Goal: Task Accomplishment & Management: Complete application form

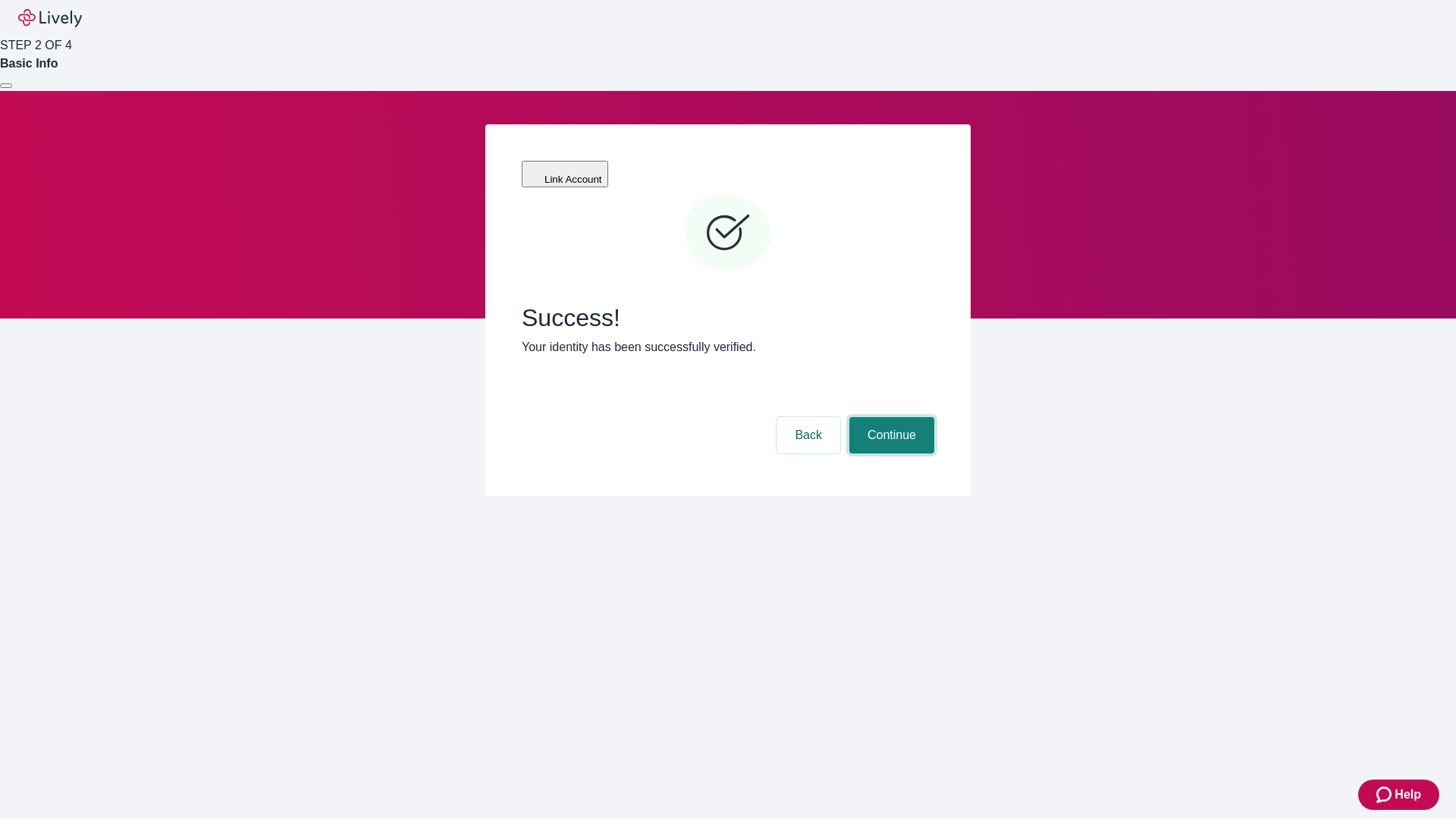
click at [890, 417] on button "Continue" at bounding box center [892, 435] width 85 height 37
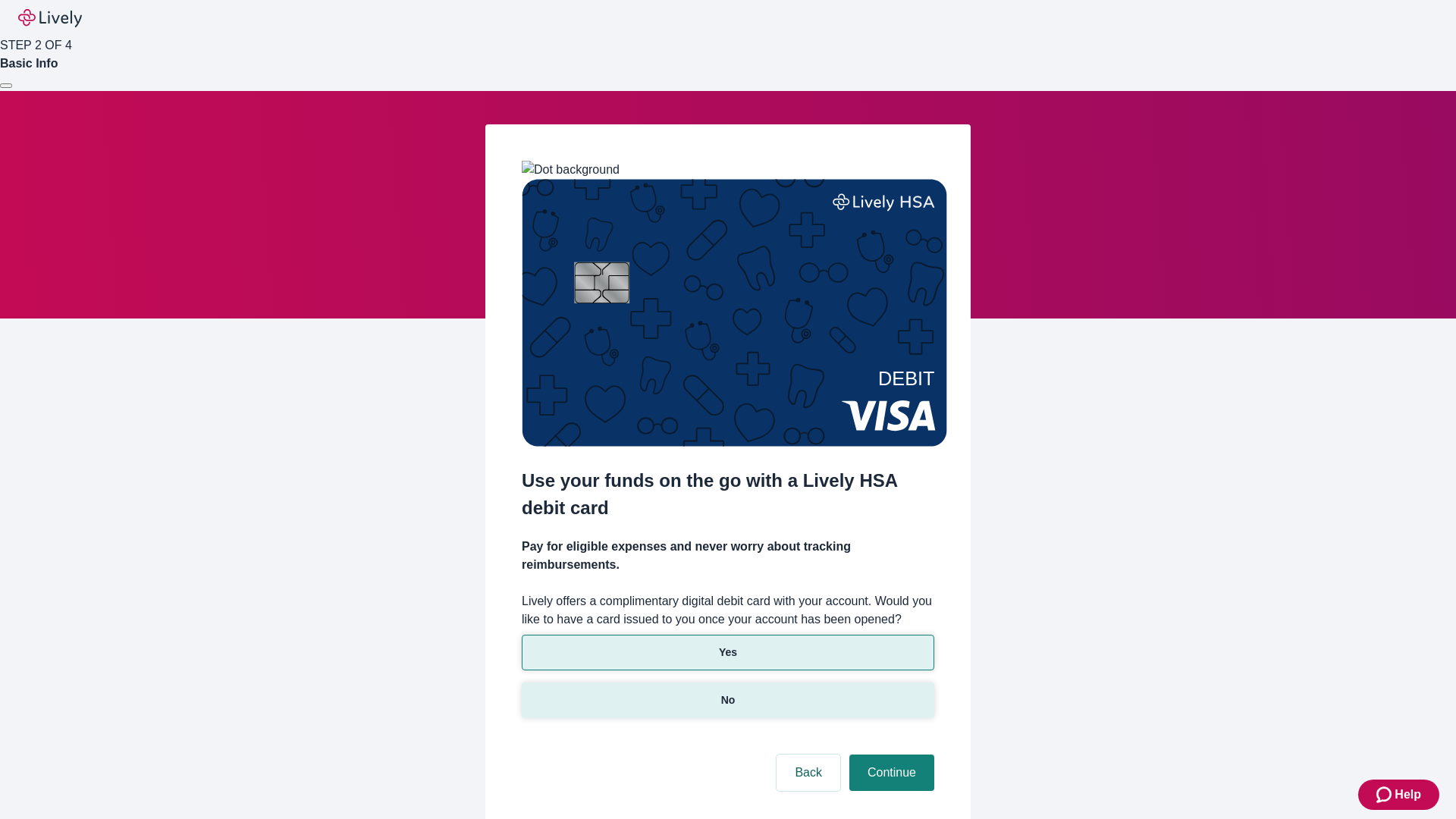
click at [727, 692] on p "No" at bounding box center [729, 700] width 15 height 16
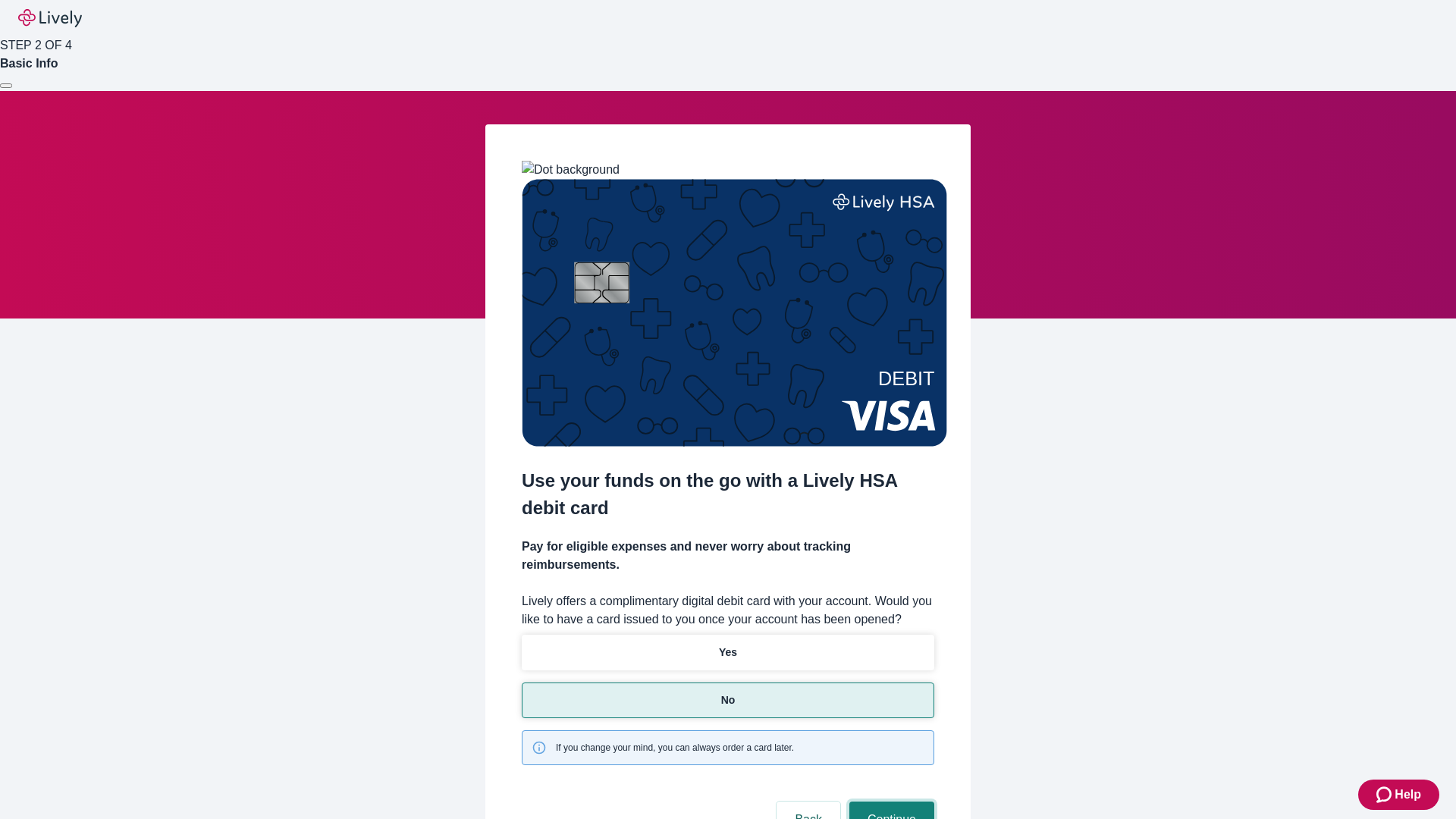
click at [890, 802] on button "Continue" at bounding box center [892, 820] width 85 height 37
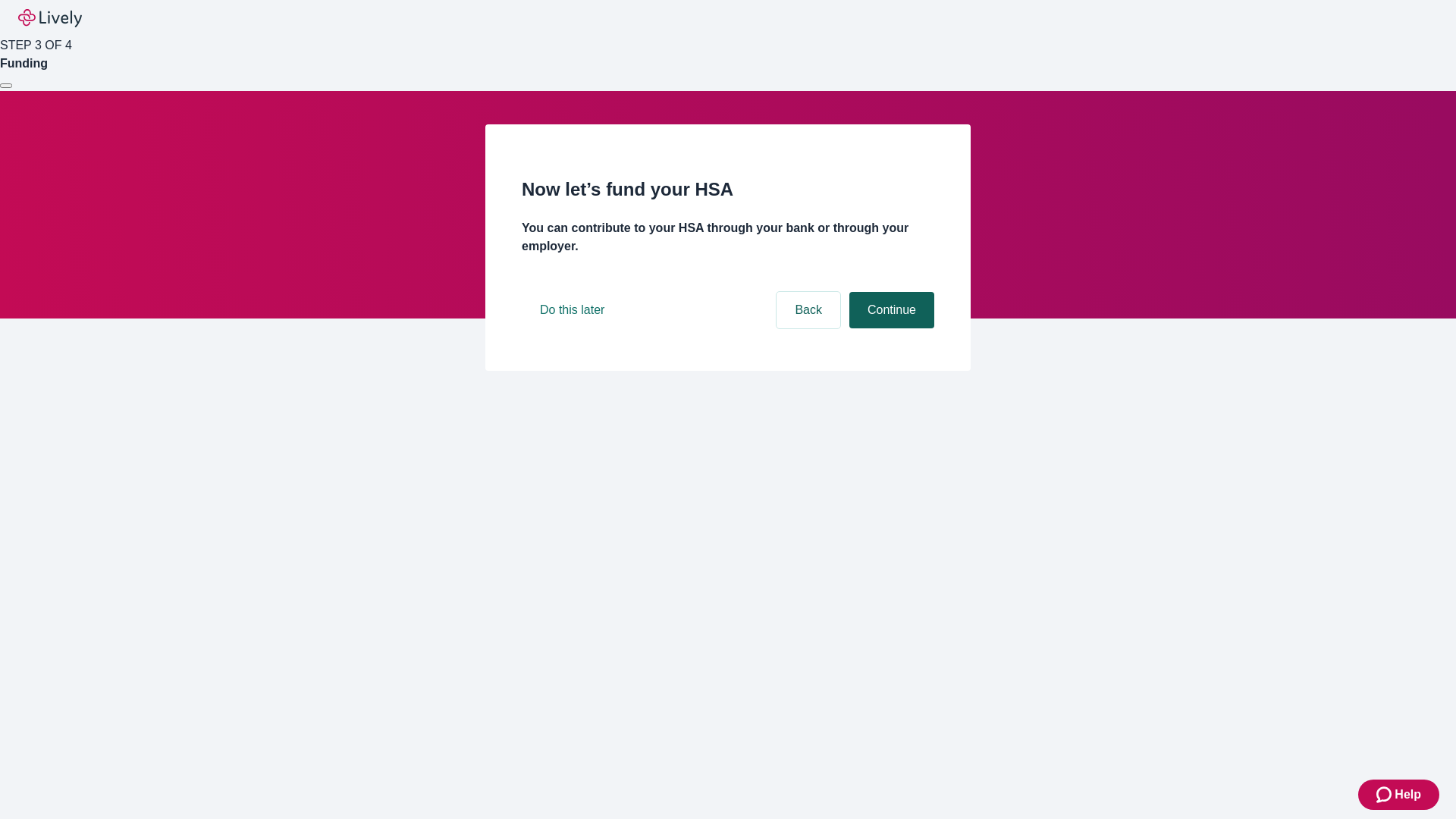
click at [890, 329] on button "Continue" at bounding box center [892, 310] width 85 height 37
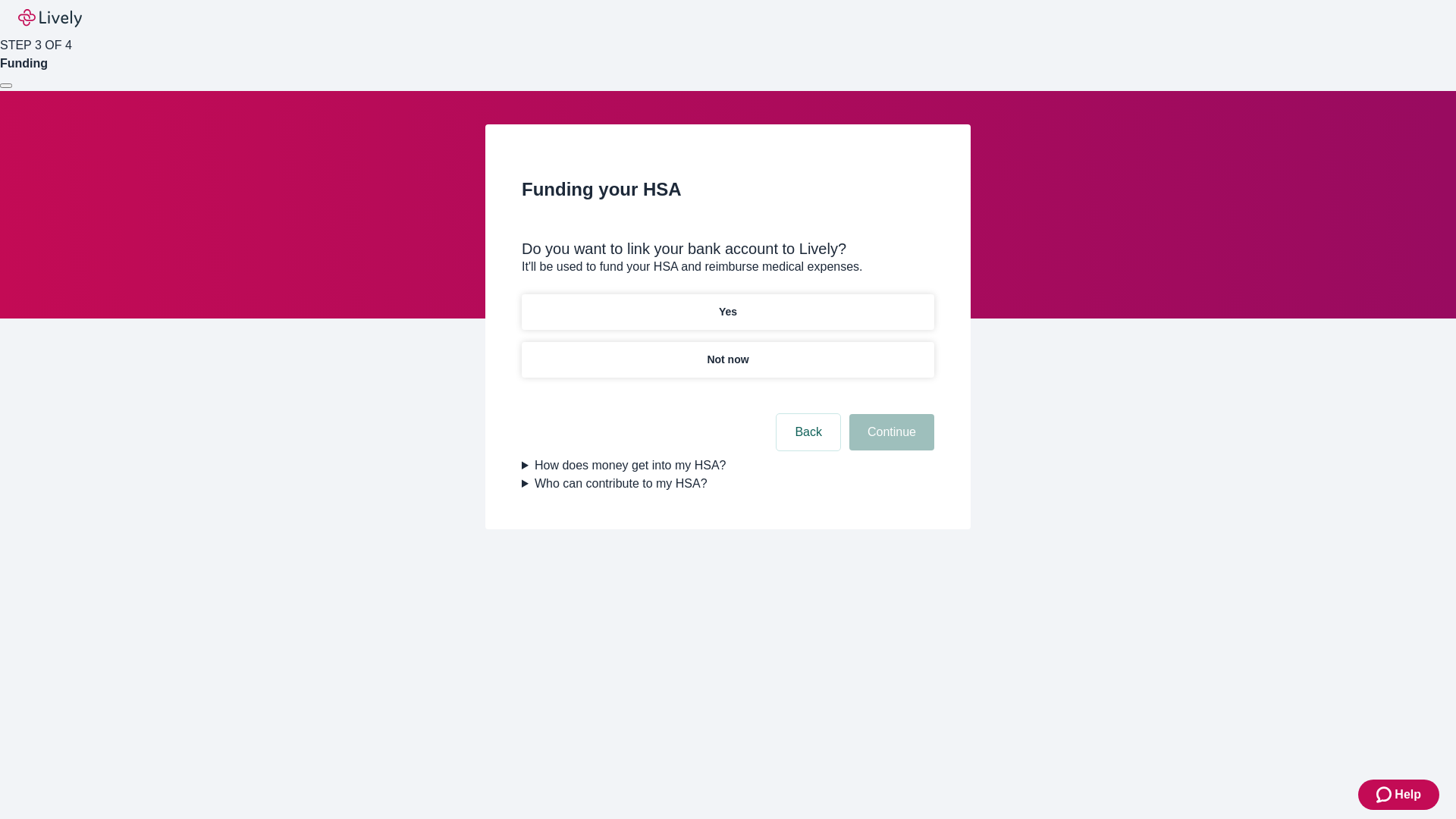
click at [727, 304] on p "Yes" at bounding box center [728, 311] width 18 height 16
click at [890, 414] on button "Continue" at bounding box center [892, 432] width 85 height 37
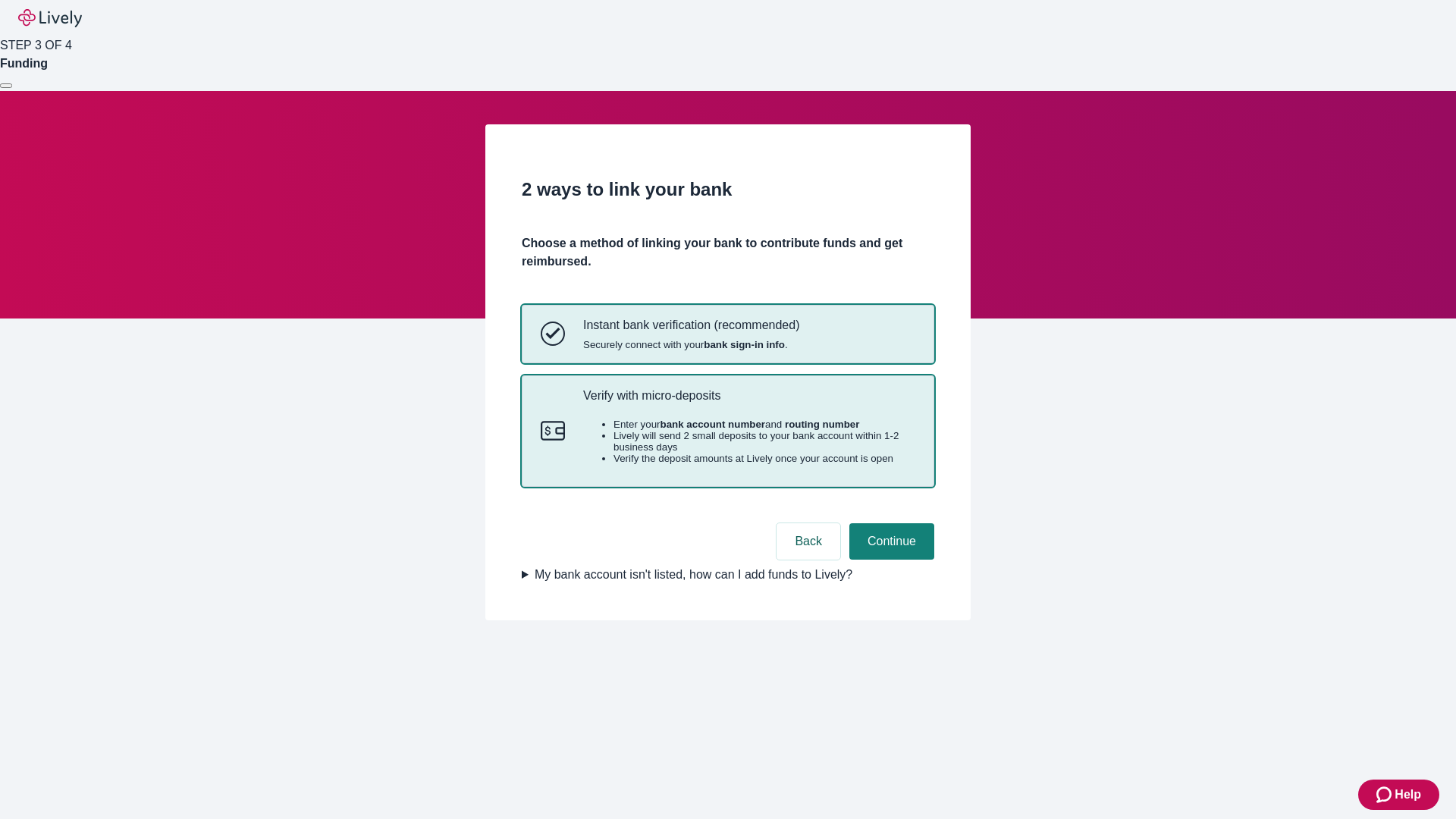
click at [748, 403] on p "Verify with micro-deposits" at bounding box center [749, 396] width 333 height 15
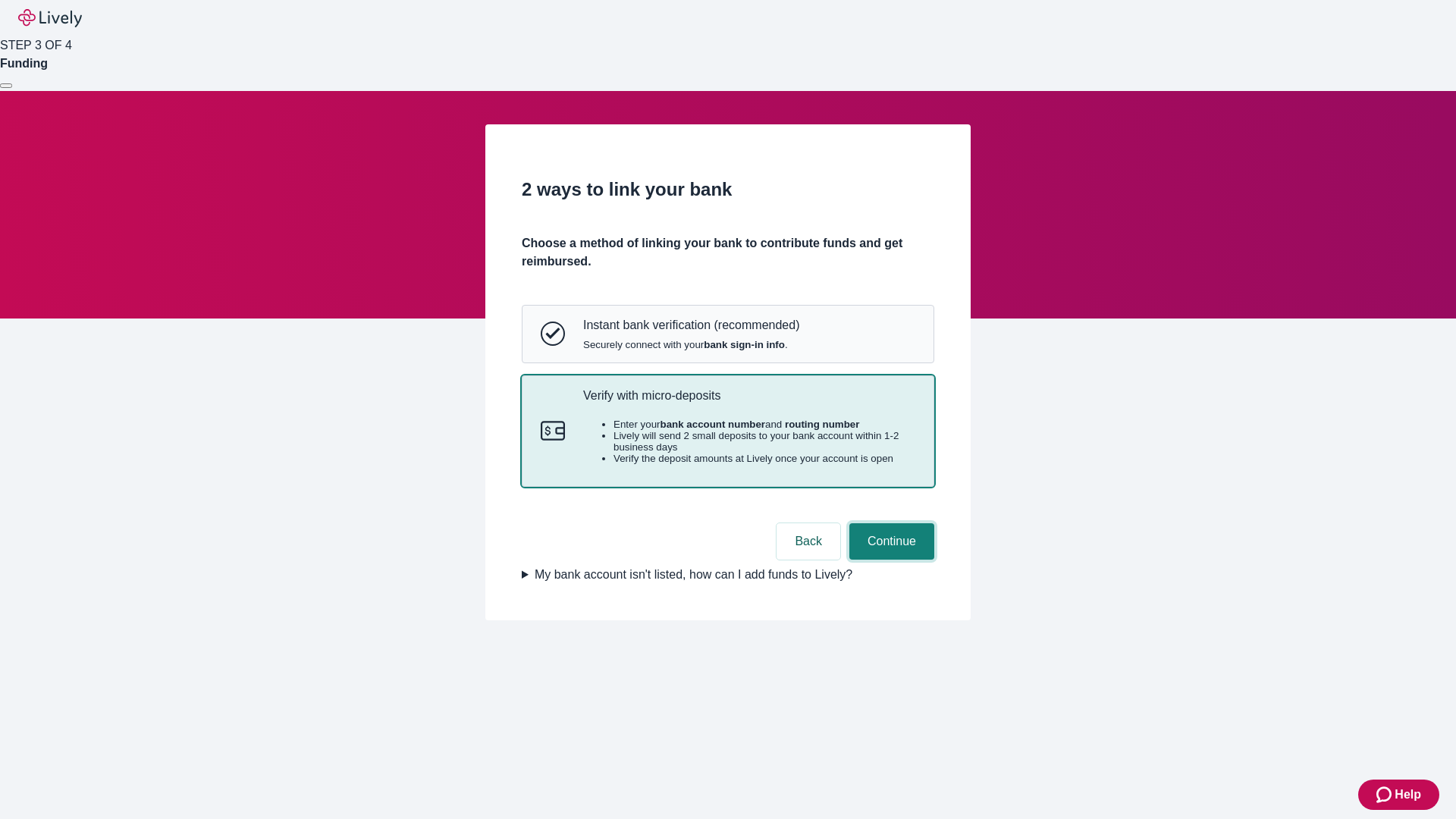
click at [890, 560] on button "Continue" at bounding box center [892, 541] width 85 height 37
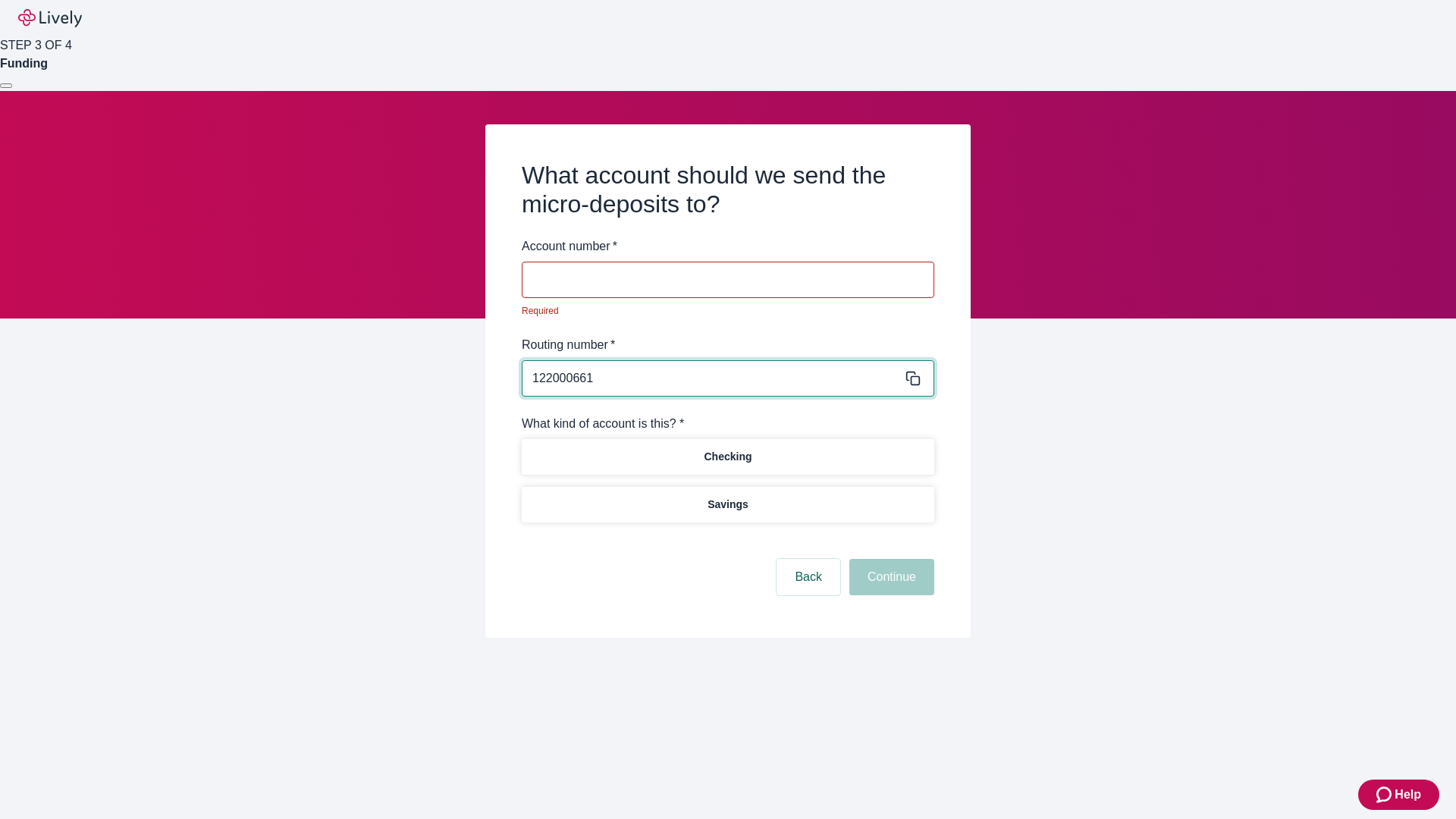
type input "122000661"
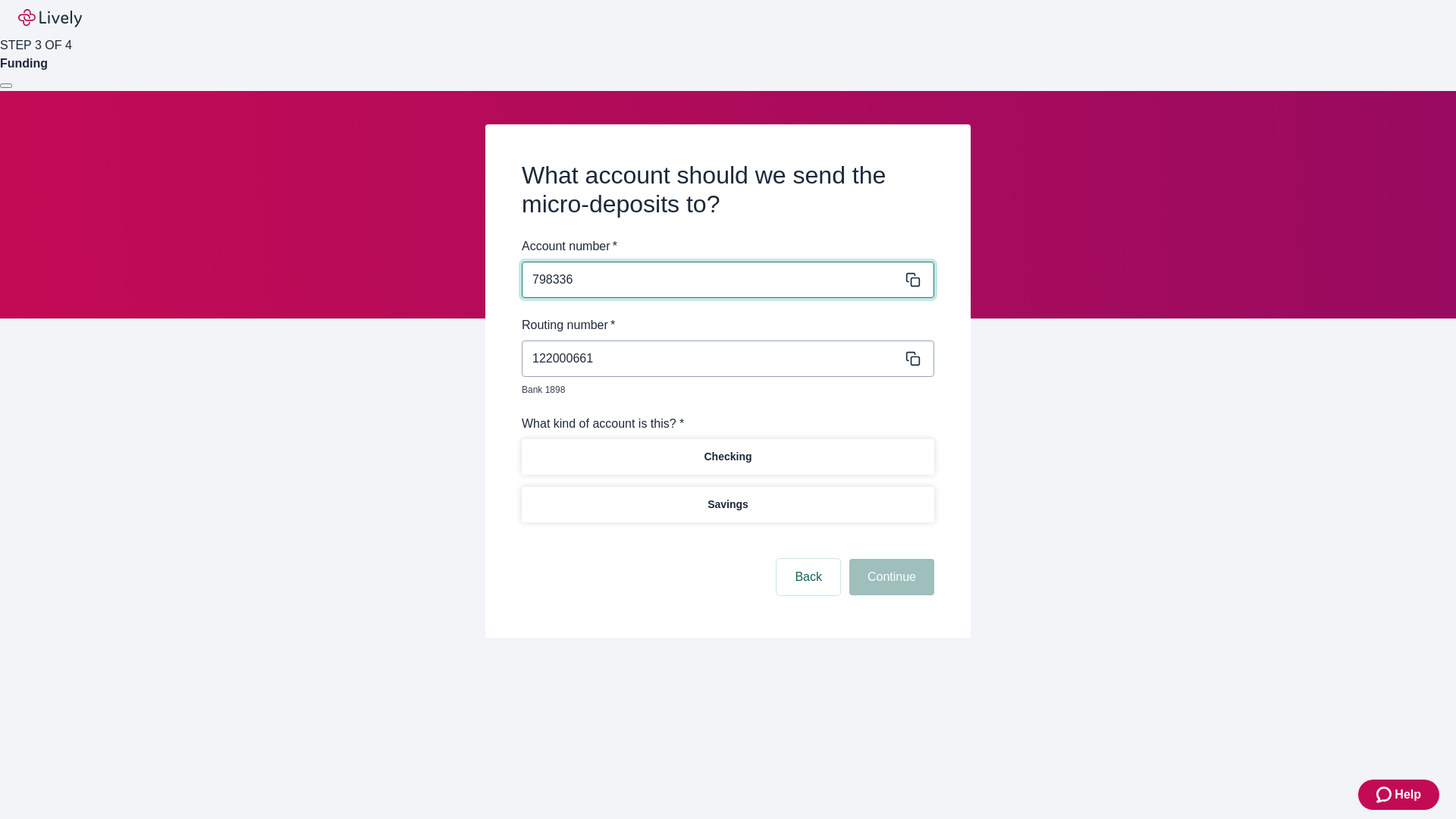
type input "798336"
click at [727, 449] on p "Checking" at bounding box center [727, 456] width 47 height 16
click at [890, 560] on button "Continue" at bounding box center [892, 577] width 85 height 37
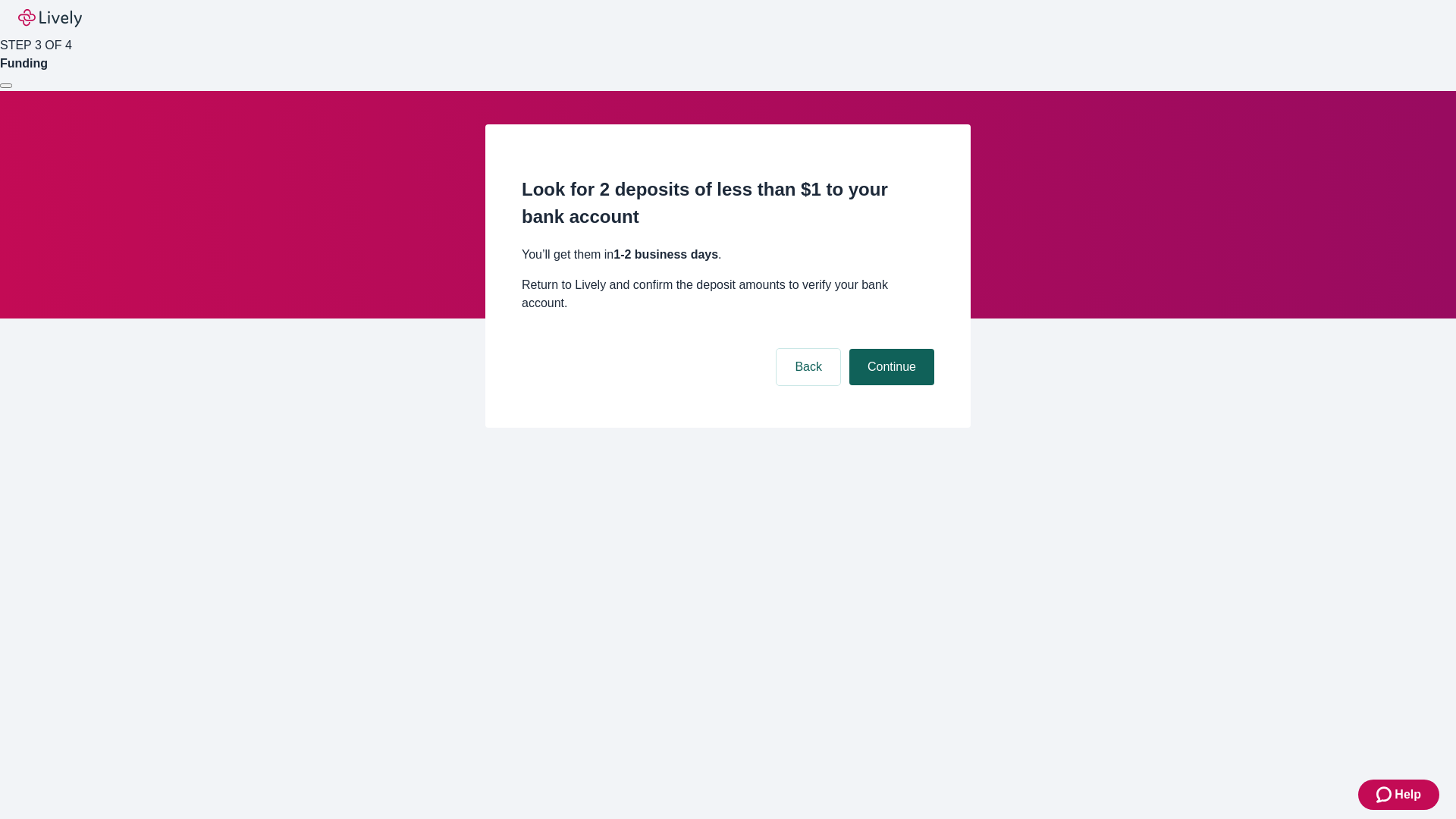
click at [890, 349] on button "Continue" at bounding box center [892, 367] width 85 height 37
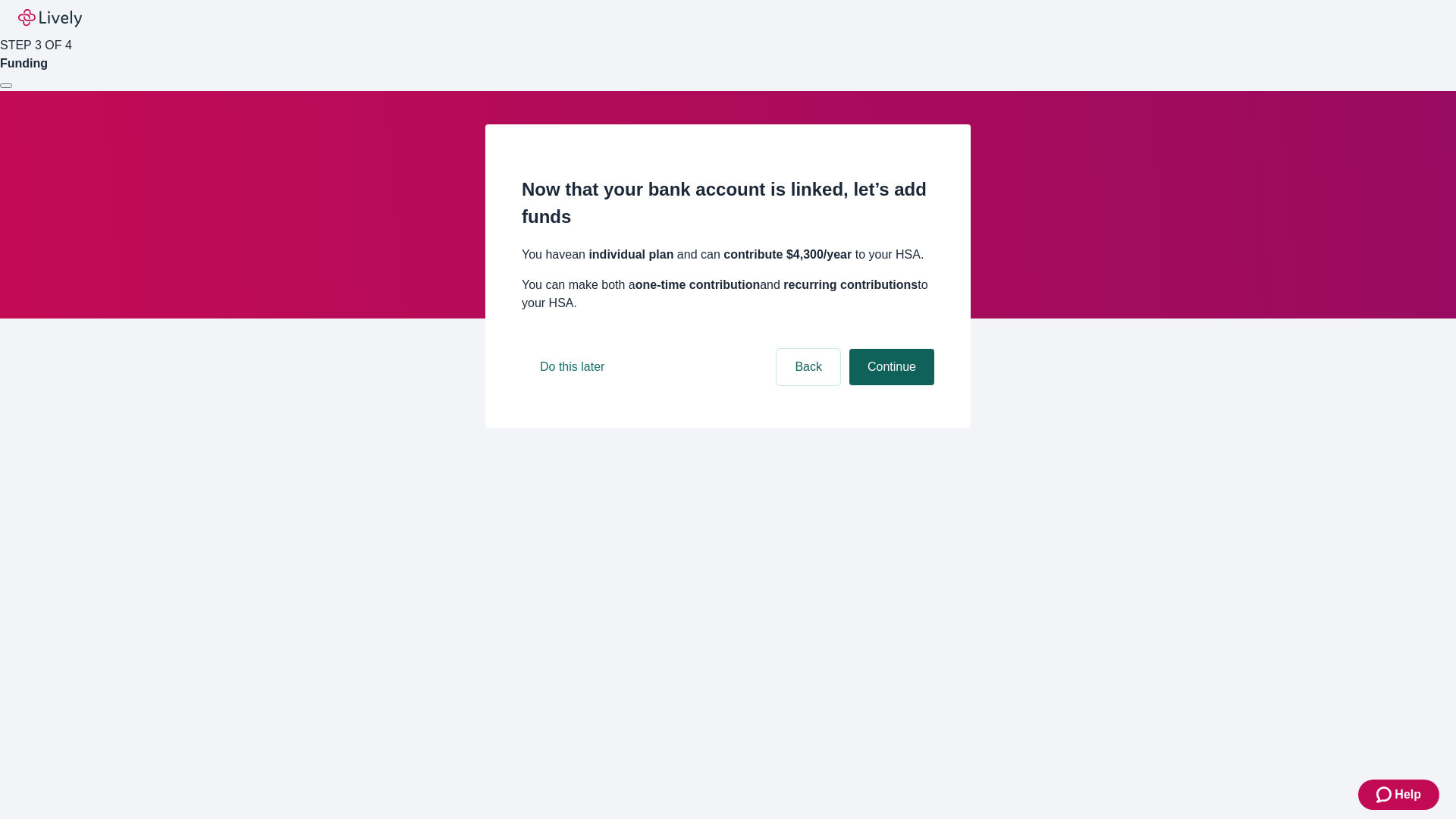
click at [890, 385] on button "Continue" at bounding box center [892, 367] width 85 height 37
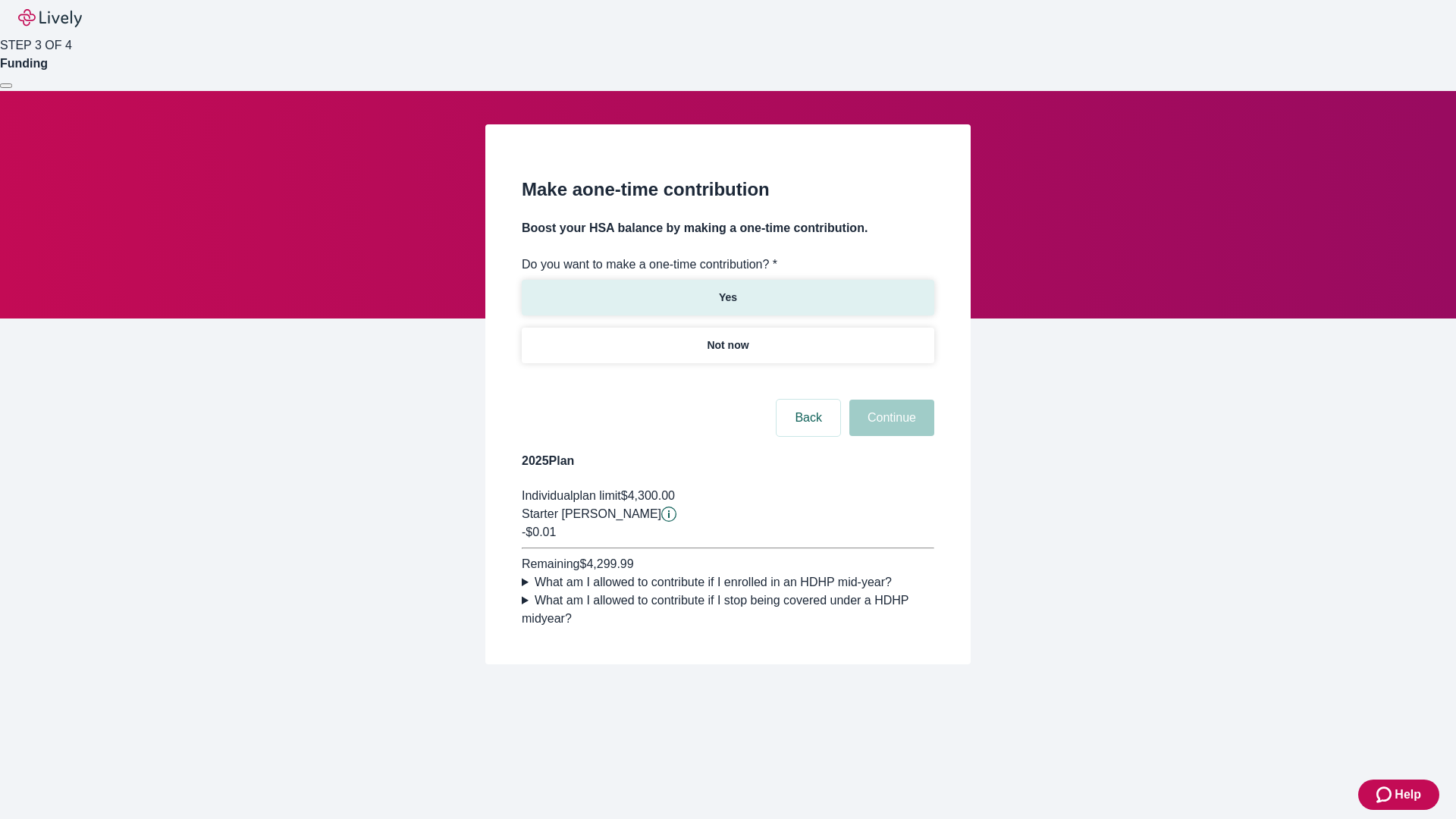
click at [727, 290] on p "Yes" at bounding box center [728, 298] width 18 height 16
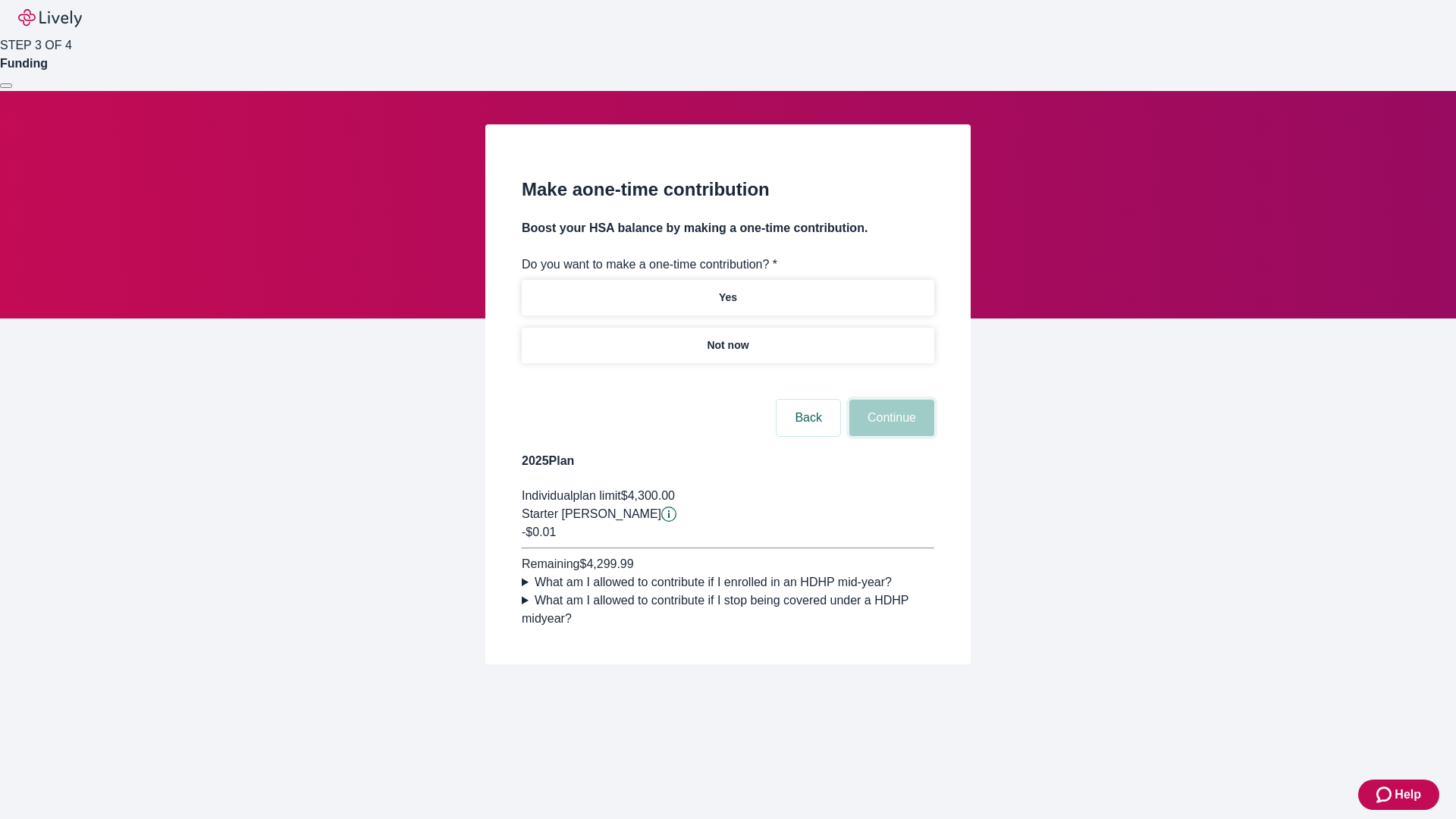
click at [890, 436] on button "Continue" at bounding box center [892, 418] width 85 height 37
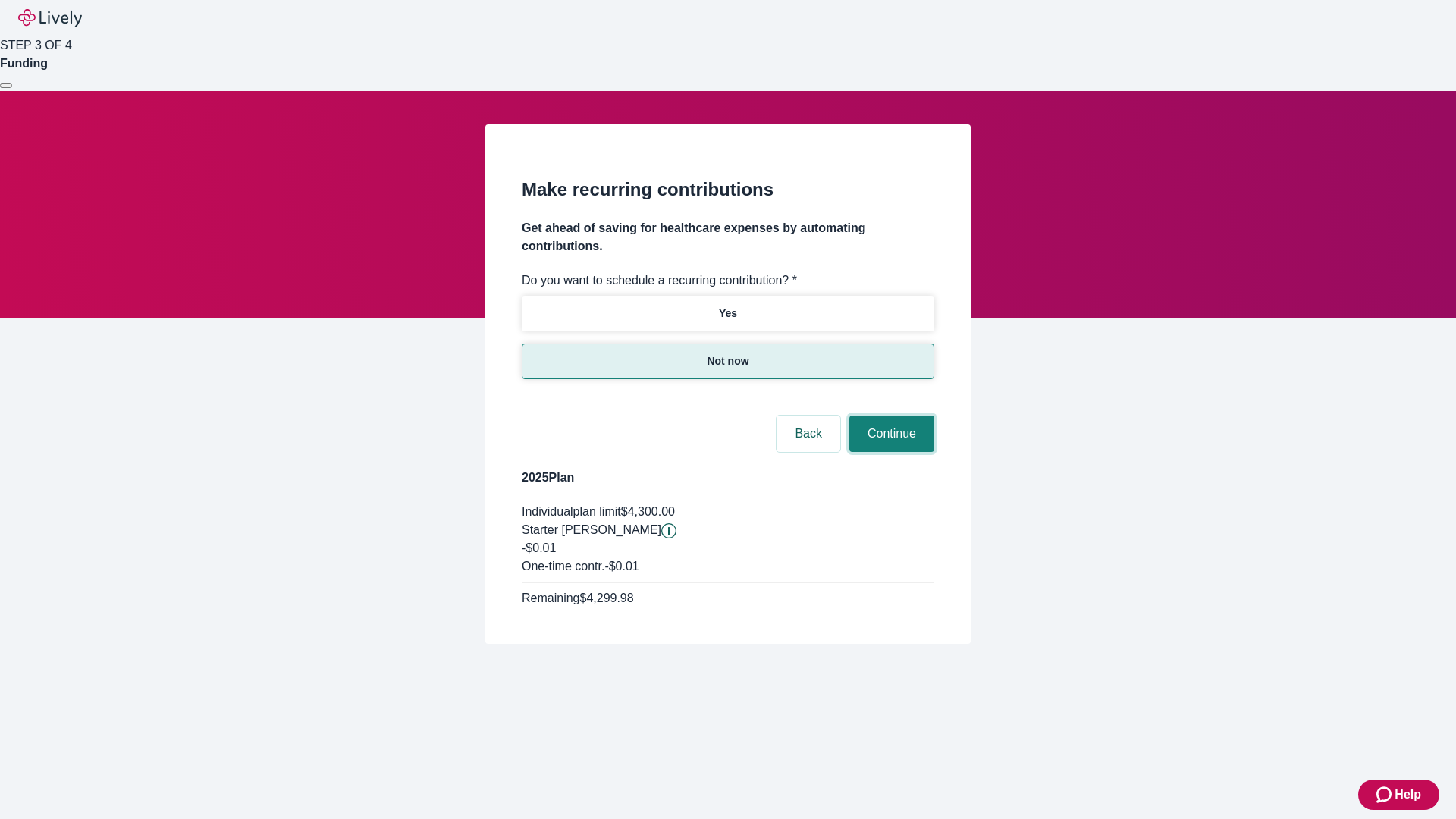
click at [890, 416] on button "Continue" at bounding box center [892, 434] width 85 height 37
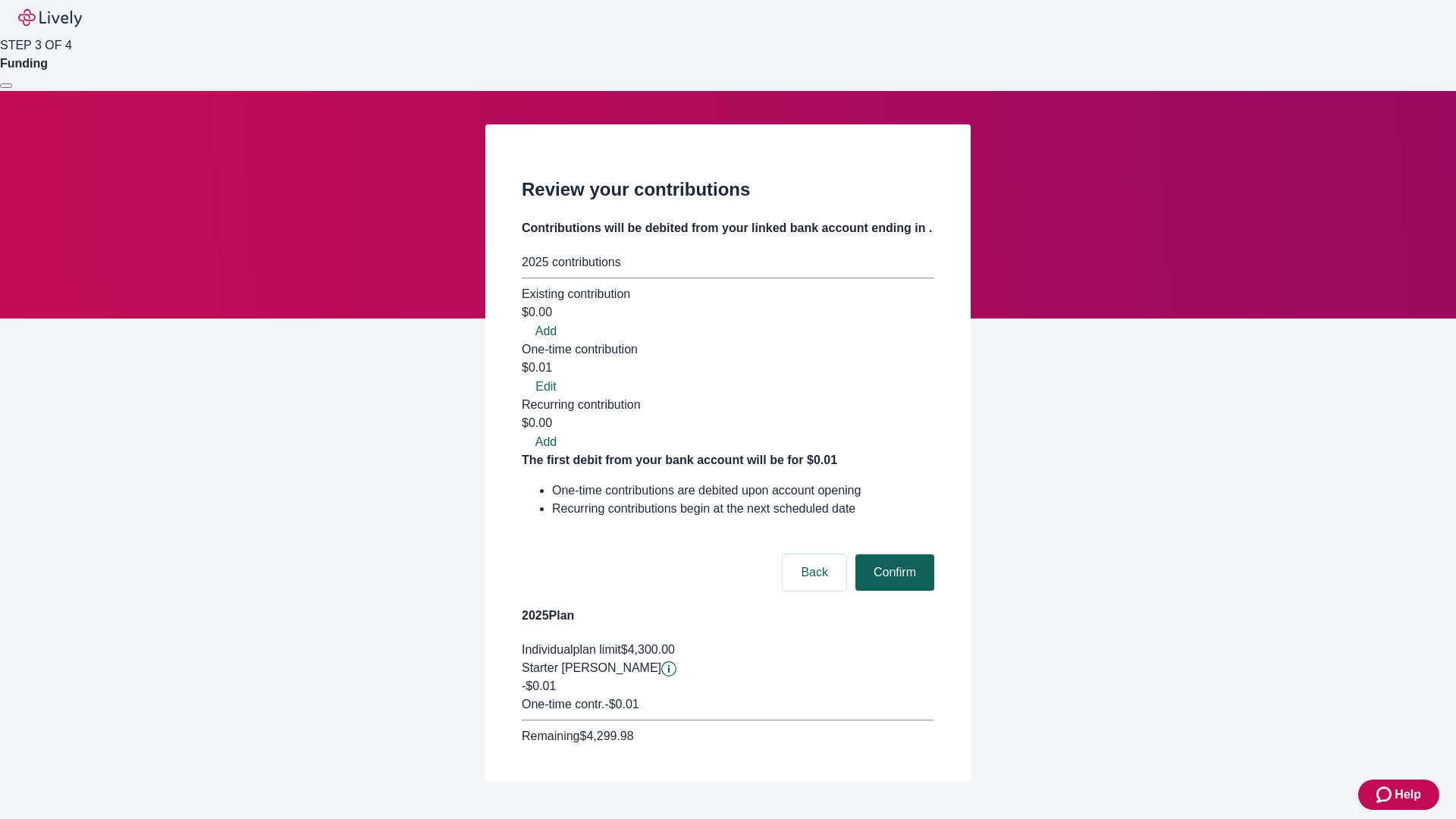
click at [892, 554] on button "Confirm" at bounding box center [895, 572] width 79 height 37
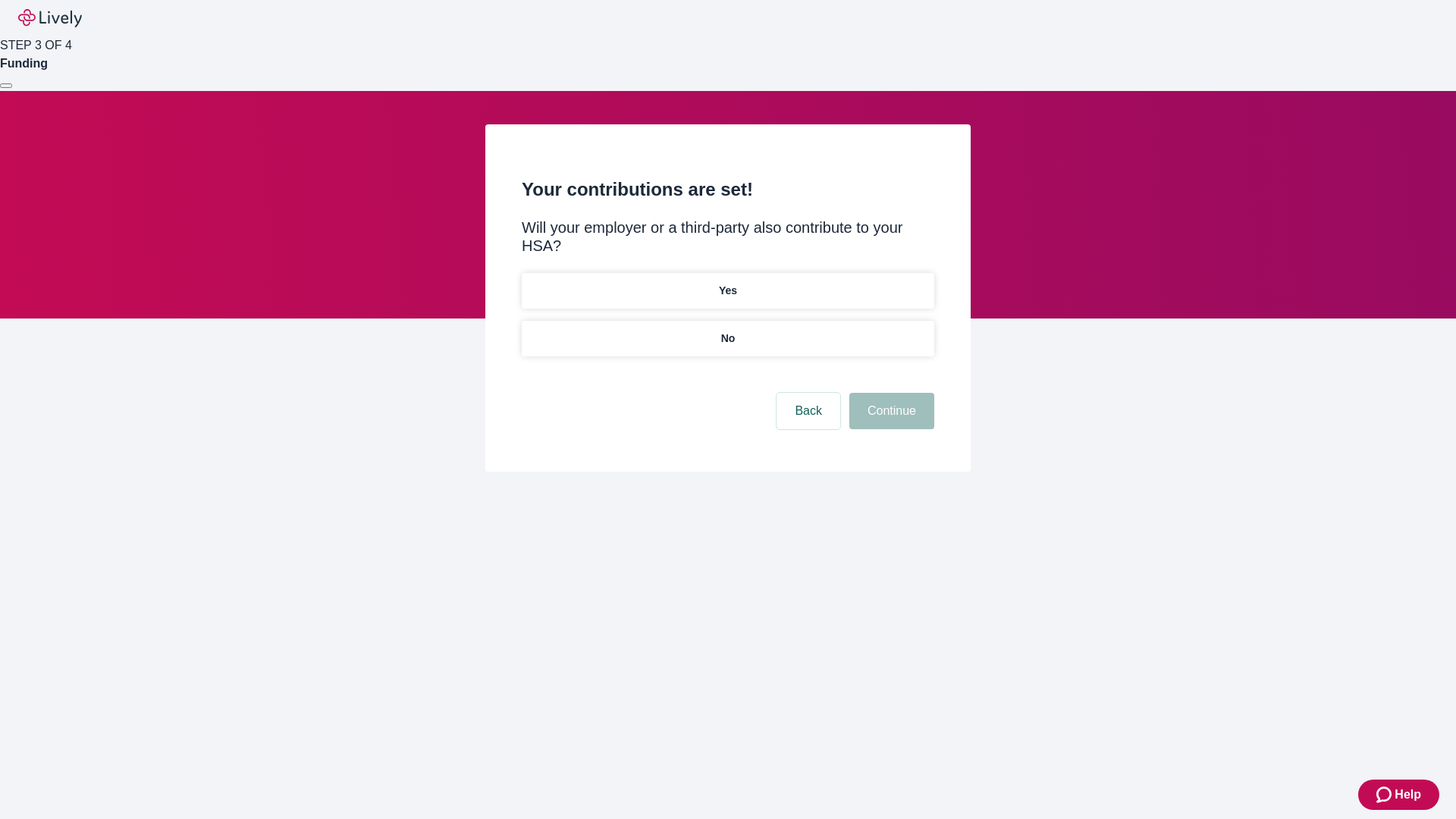
click at [727, 331] on p "No" at bounding box center [729, 338] width 15 height 16
click at [890, 393] on button "Continue" at bounding box center [892, 411] width 85 height 37
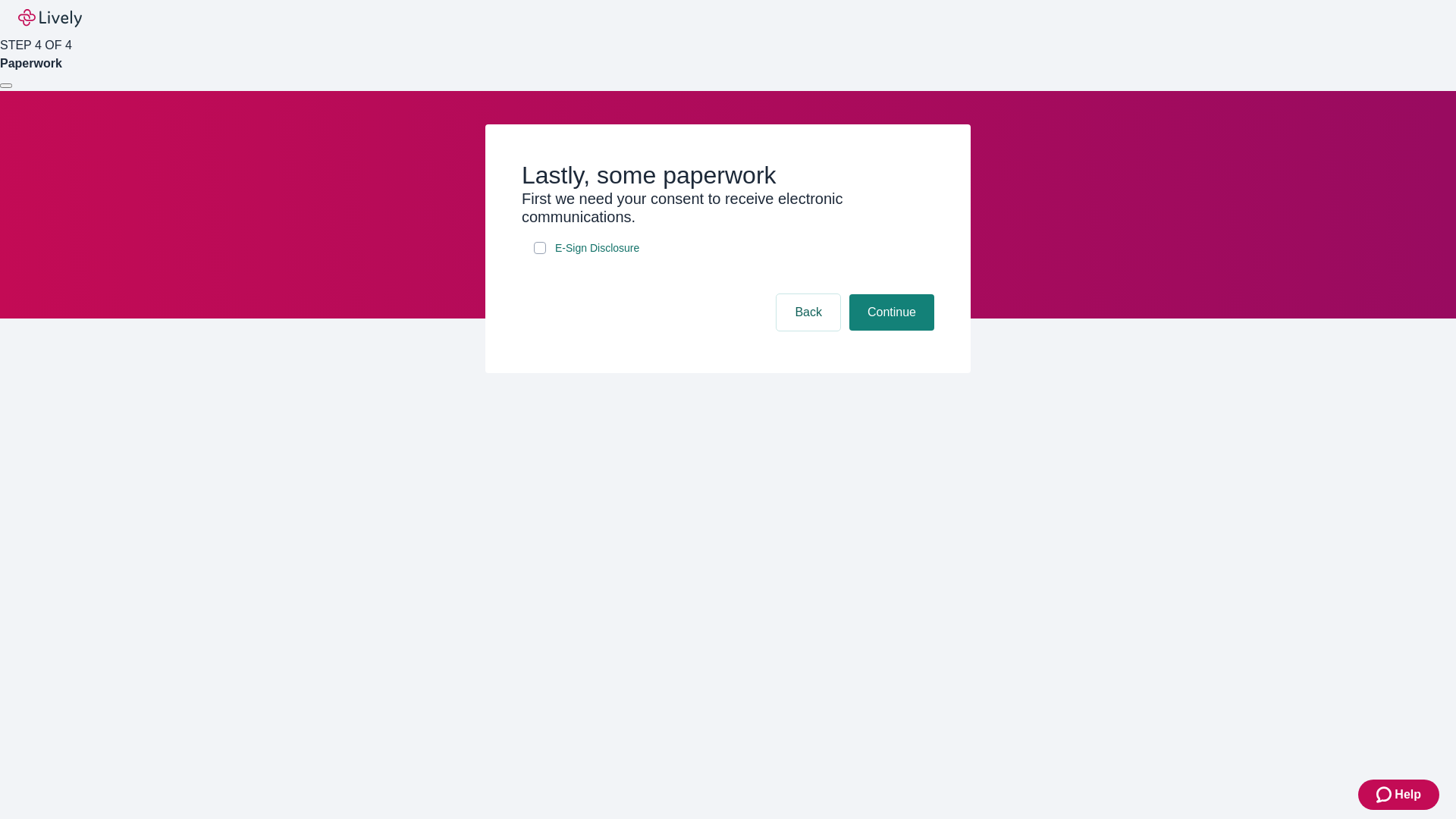
click at [540, 254] on input "E-Sign Disclosure" at bounding box center [539, 248] width 12 height 12
checkbox input "true"
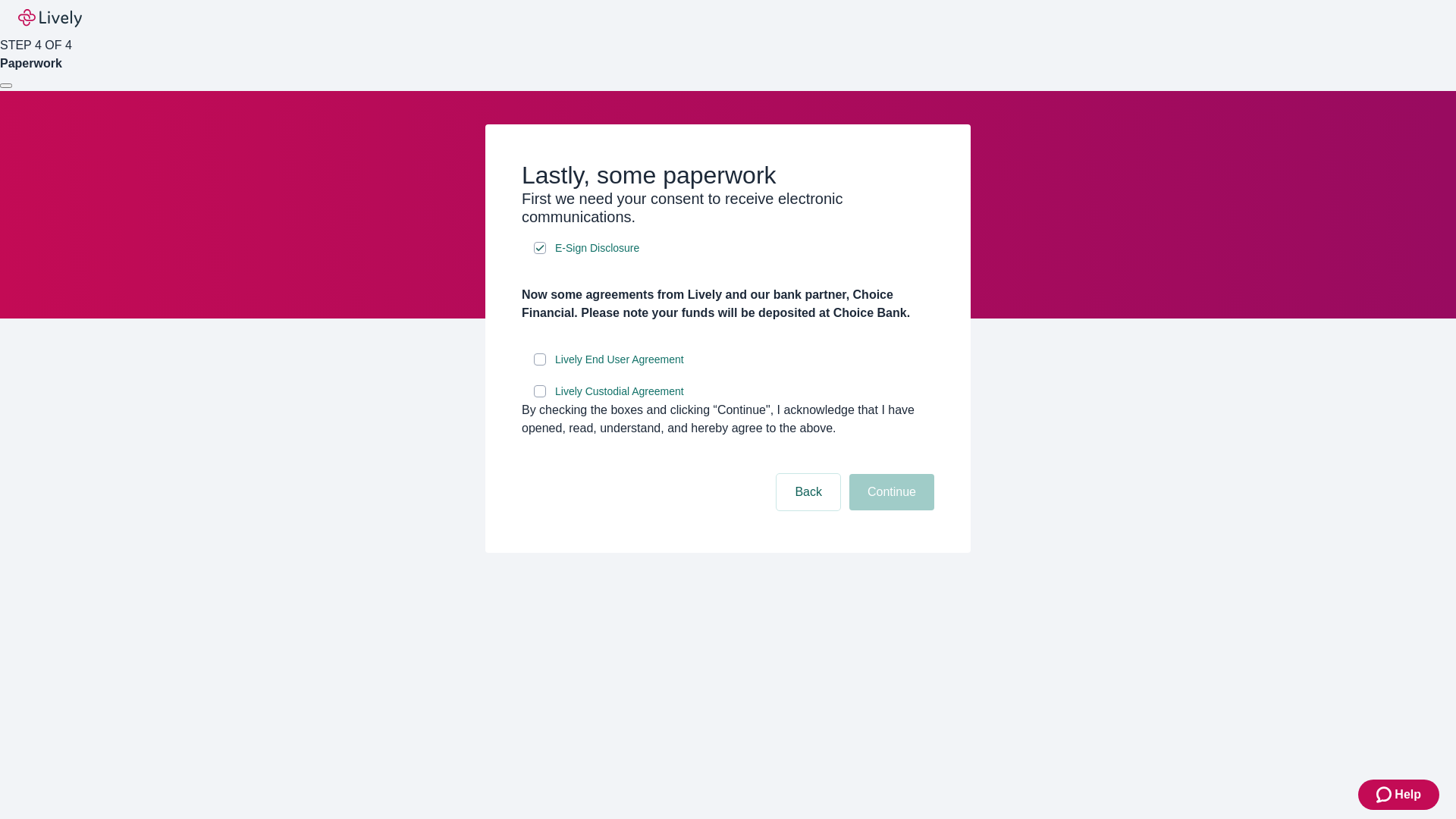
click at [540, 365] on input "Lively End User Agreement" at bounding box center [539, 360] width 12 height 12
checkbox input "true"
click at [540, 397] on input "Lively Custodial Agreement" at bounding box center [539, 391] width 12 height 12
checkbox input "true"
click at [890, 511] on button "Continue" at bounding box center [892, 492] width 85 height 37
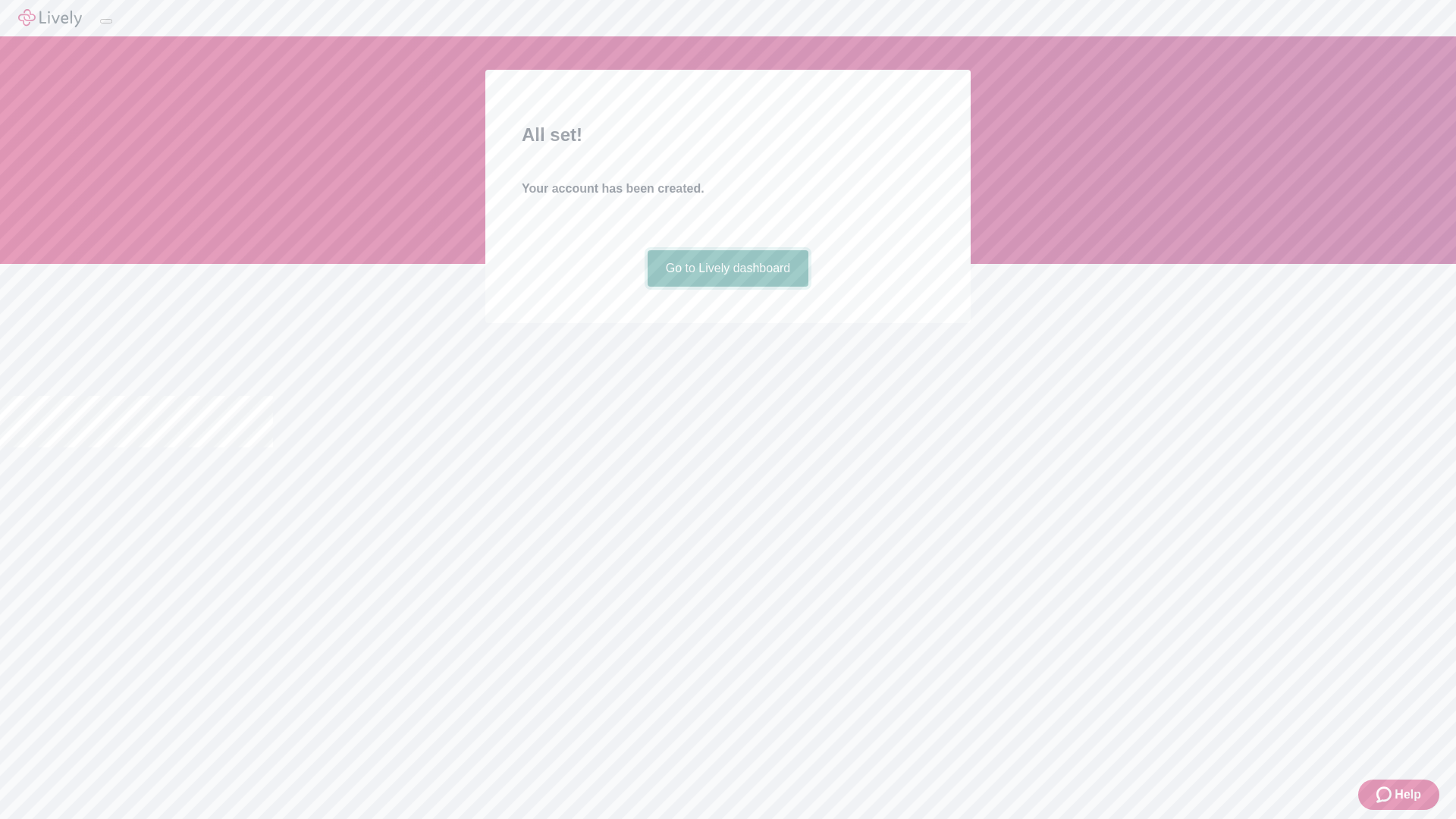
click at [727, 287] on link "Go to Lively dashboard" at bounding box center [729, 268] width 162 height 37
